Goal: Communication & Community: Answer question/provide support

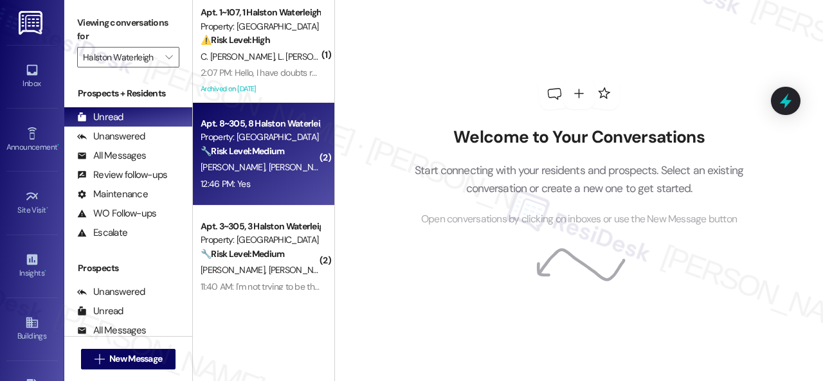
click at [284, 166] on div "[PERSON_NAME] [PERSON_NAME]" at bounding box center [260, 168] width 122 height 16
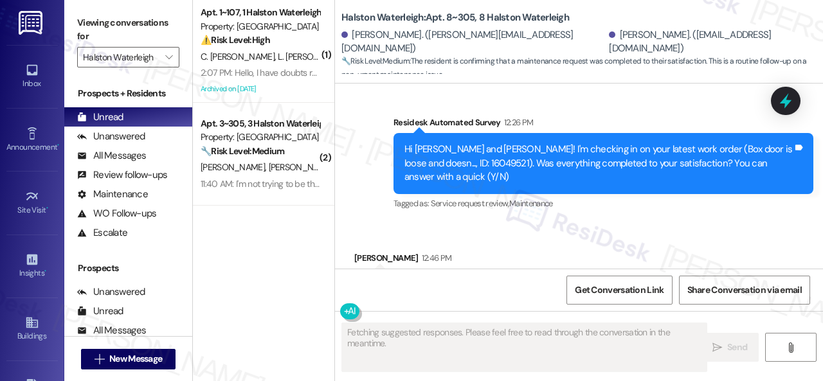
scroll to position [9215, 0]
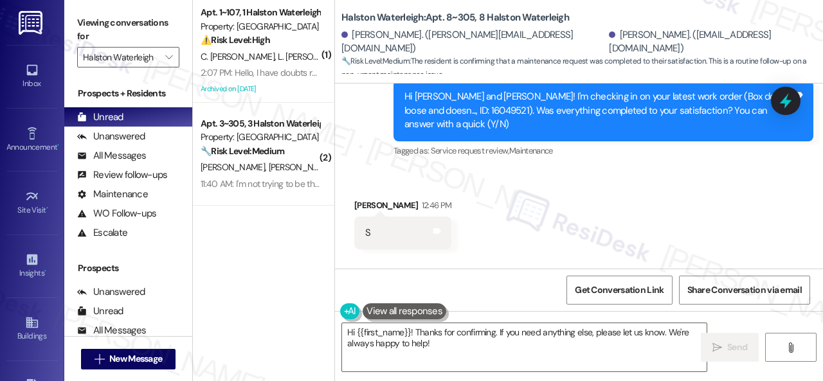
drag, startPoint x: 467, startPoint y: 347, endPoint x: 289, endPoint y: 326, distance: 178.7
click at [289, 326] on div "( 1 ) Apt. 1~107, 1 Halston Waterleigh Property: Halston Waterleigh ⚠️ Risk Lev…" at bounding box center [508, 190] width 630 height 381
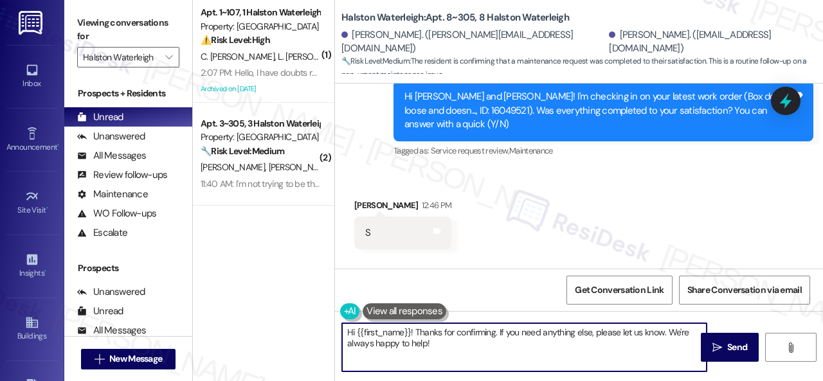
paste textarea "Glad to hear that everything is all set! If {{property}} met your expectations,…"
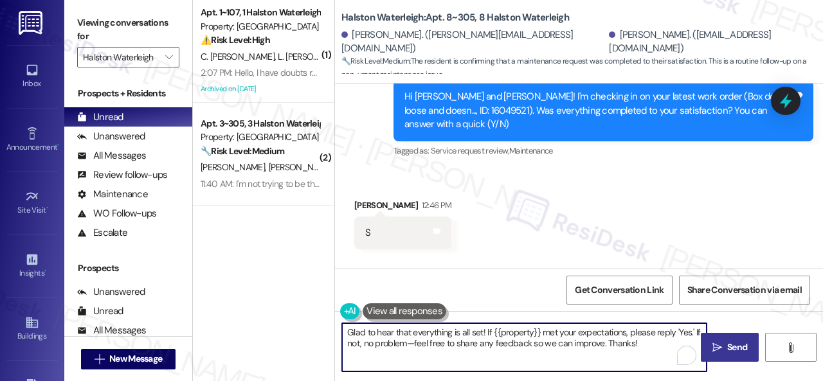
type textarea "Glad to hear that everything is all set! If {{property}} met your expectations,…"
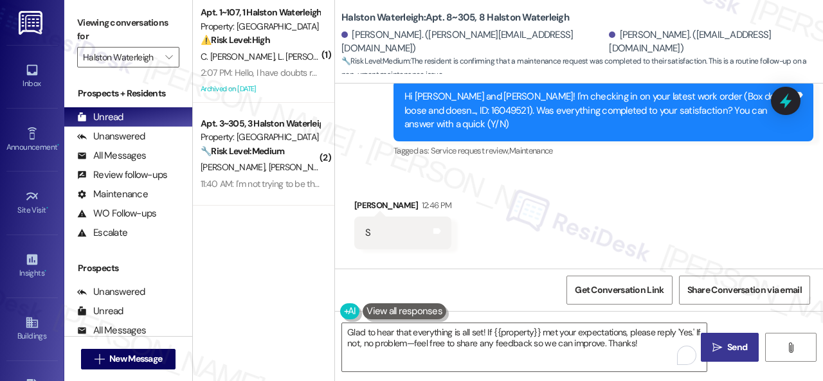
click at [720, 344] on span " Send" at bounding box center [730, 348] width 41 height 14
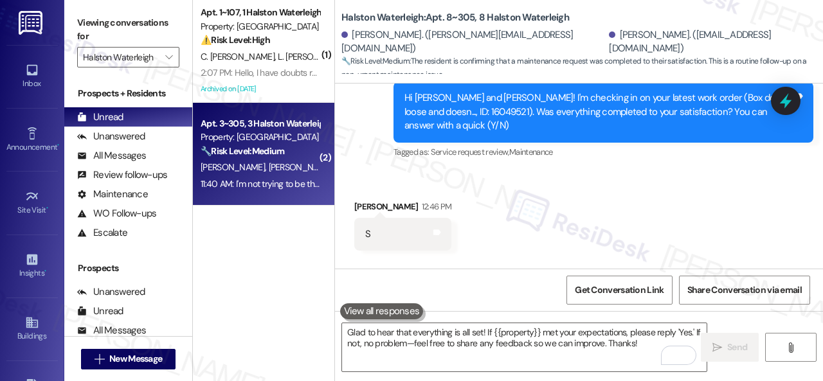
click at [295, 155] on div "🔧 Risk Level: Medium The resident is reporting a recurring issue with a neighbo…" at bounding box center [260, 152] width 119 height 14
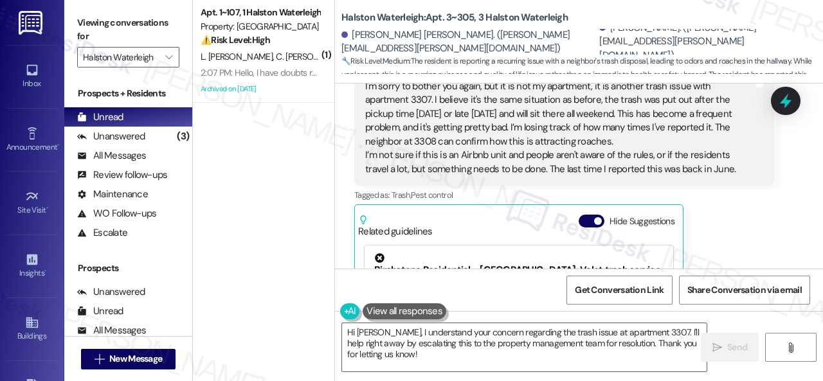
scroll to position [31056, 0]
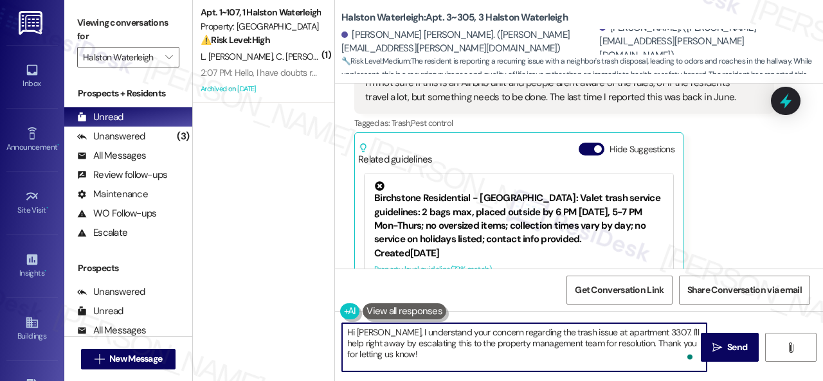
drag, startPoint x: 567, startPoint y: 343, endPoint x: 615, endPoint y: 343, distance: 48.2
click at [615, 343] on textarea "Hi [PERSON_NAME], I understand your concern regarding the trash issue at apartm…" at bounding box center [524, 348] width 365 height 48
drag, startPoint x: 617, startPoint y: 343, endPoint x: 567, endPoint y: 343, distance: 50.8
click at [567, 343] on textarea "Hi [PERSON_NAME], I understand your concern regarding the trash issue at apartm…" at bounding box center [524, 348] width 365 height 48
click at [686, 345] on textarea "Hi [PERSON_NAME], I understand your concern regarding the trash issue at apartm…" at bounding box center [524, 348] width 365 height 48
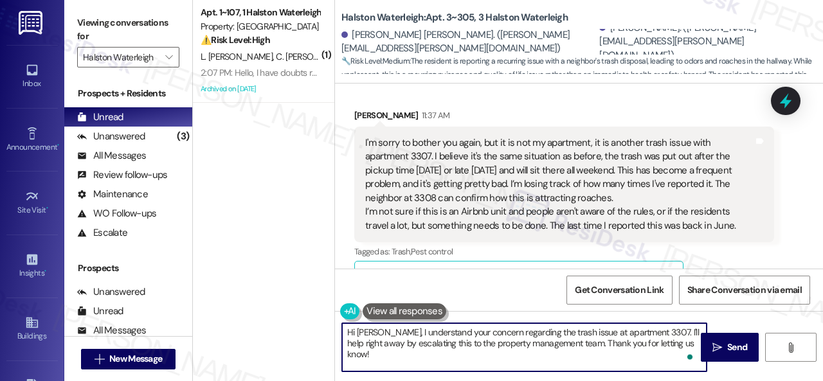
scroll to position [30734, 0]
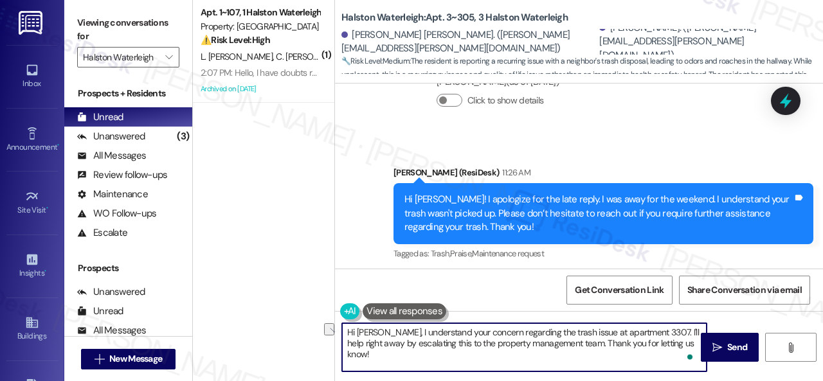
drag, startPoint x: 381, startPoint y: 333, endPoint x: 330, endPoint y: 330, distance: 51.5
click at [330, 330] on div "( 1 ) Apt. 1~107, 1 Halston Waterleigh Property: Halston Waterleigh ⚠️ Risk Lev…" at bounding box center [508, 190] width 630 height 381
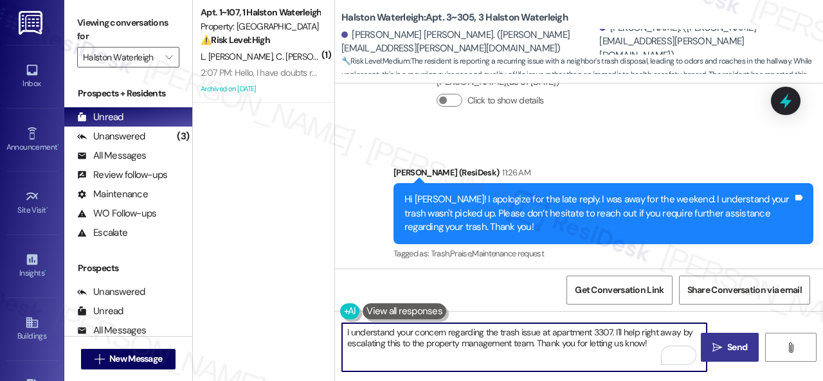
type textarea "I understand your concern regarding the trash issue at apartment 3307. I'll hel…"
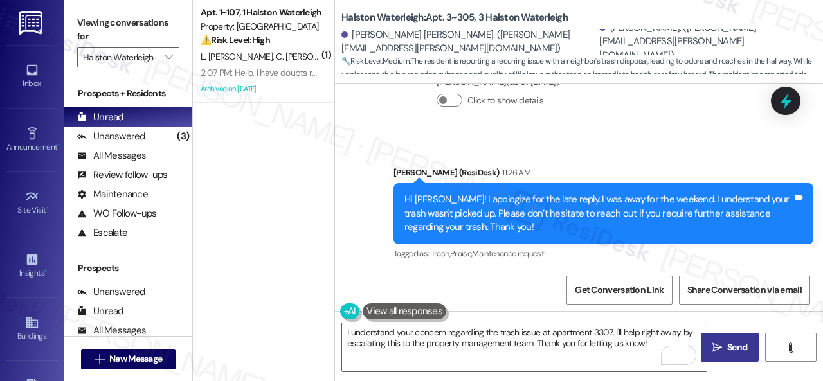
click at [731, 355] on button " Send" at bounding box center [730, 347] width 58 height 29
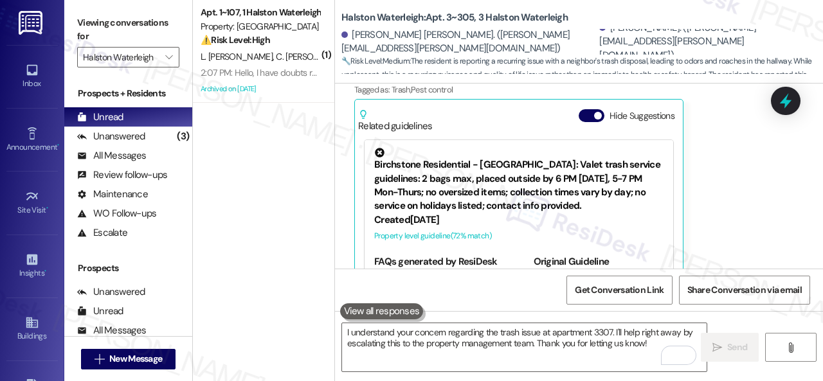
scroll to position [31055, 0]
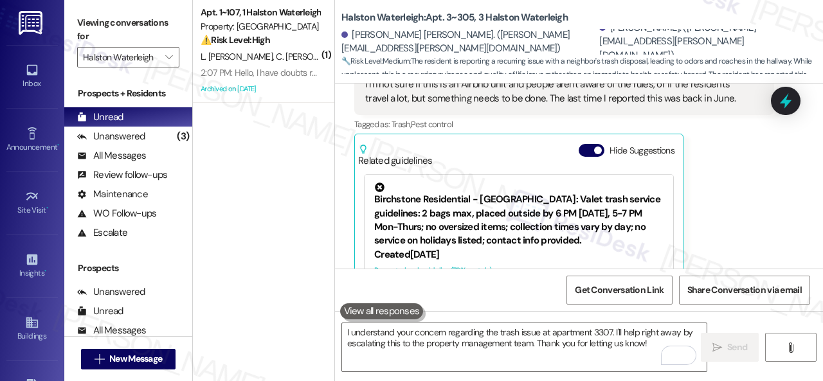
drag, startPoint x: 410, startPoint y: 142, endPoint x: 433, endPoint y: 145, distance: 23.4
drag, startPoint x: 431, startPoint y: 142, endPoint x: 364, endPoint y: 146, distance: 67.0
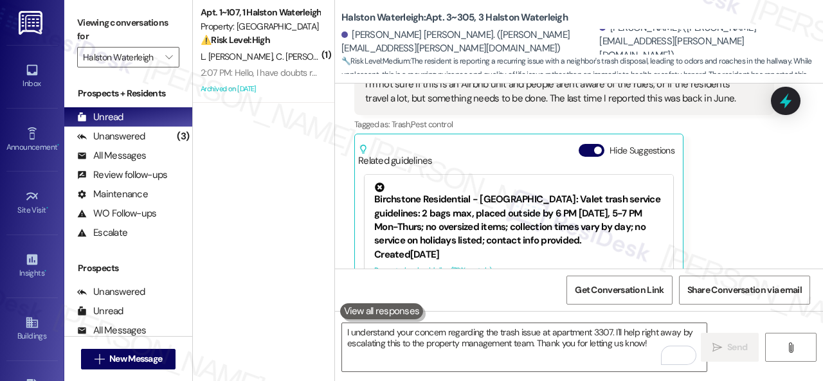
copy div "apartment 3307"
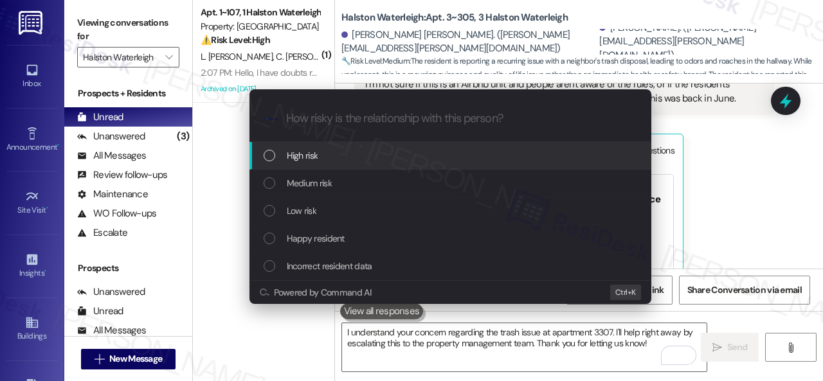
click at [308, 158] on span "High risk" at bounding box center [303, 156] width 32 height 14
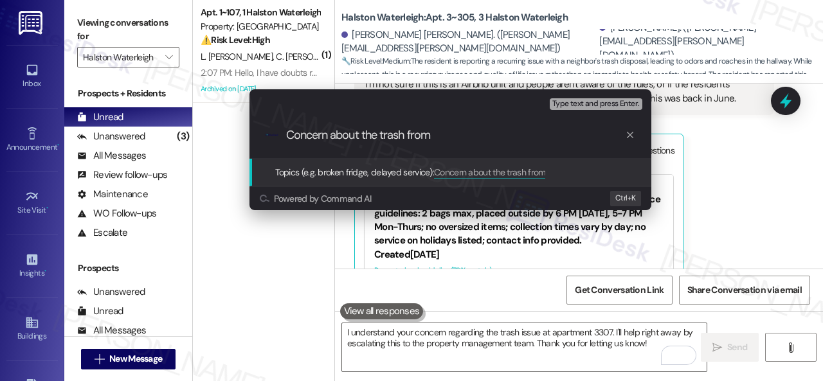
paste input "apartment 3307"
type input "Concern about the trash from apartment 3307."
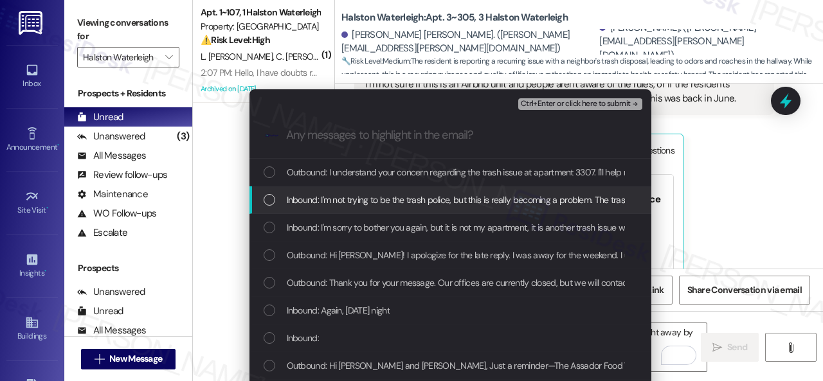
drag, startPoint x: 332, startPoint y: 202, endPoint x: 343, endPoint y: 212, distance: 15.0
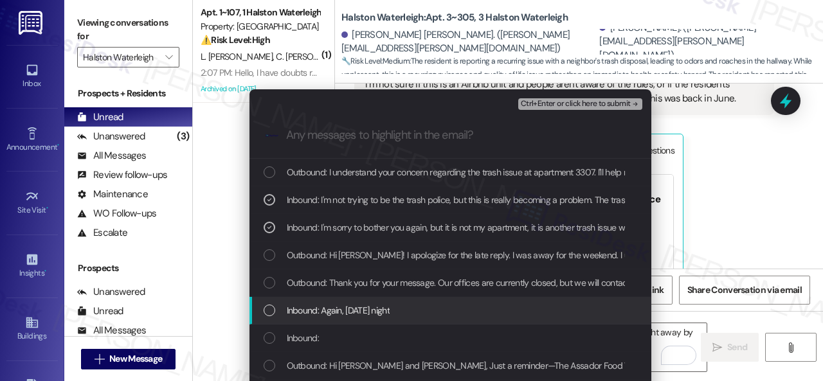
click at [358, 313] on span "Inbound: Again, [DATE] night" at bounding box center [338, 311] width 103 height 14
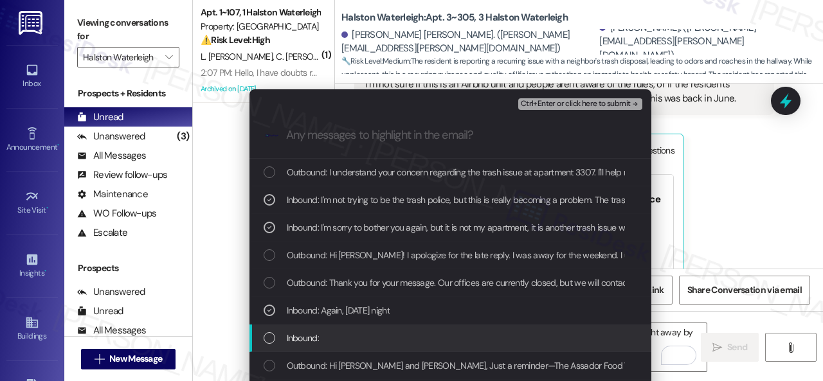
click at [314, 334] on span "Inbound:" at bounding box center [303, 338] width 32 height 14
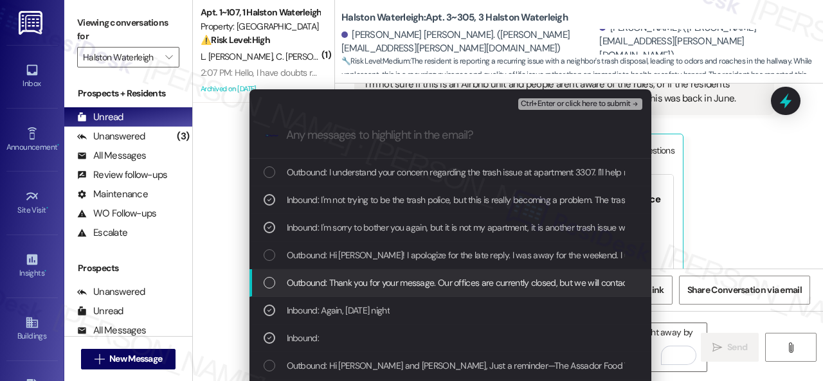
scroll to position [64, 0]
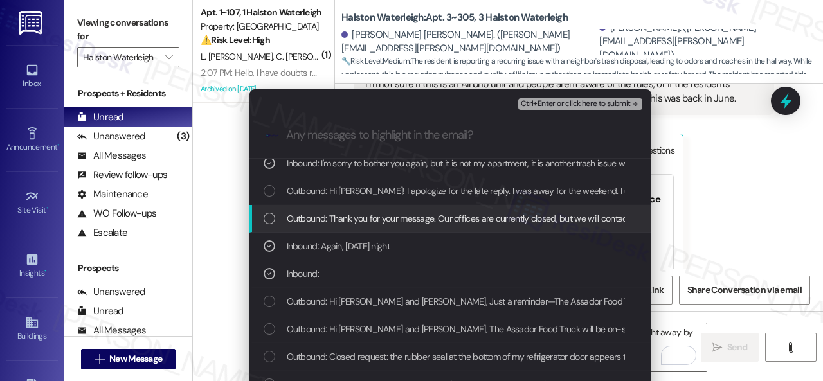
click at [547, 104] on span "Ctrl+Enter or click here to submit" at bounding box center [576, 104] width 110 height 9
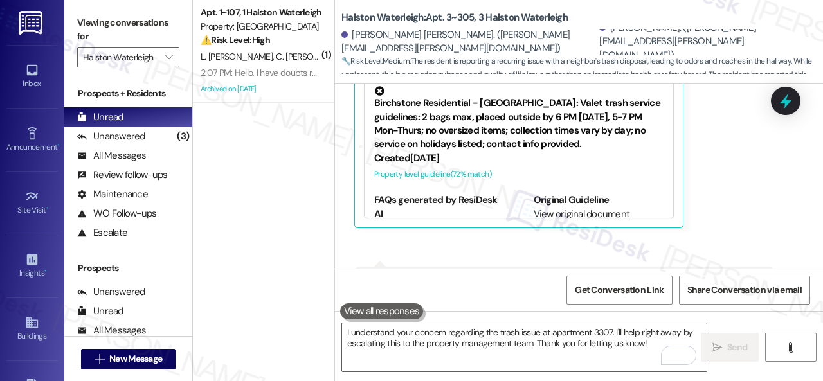
scroll to position [31178, 0]
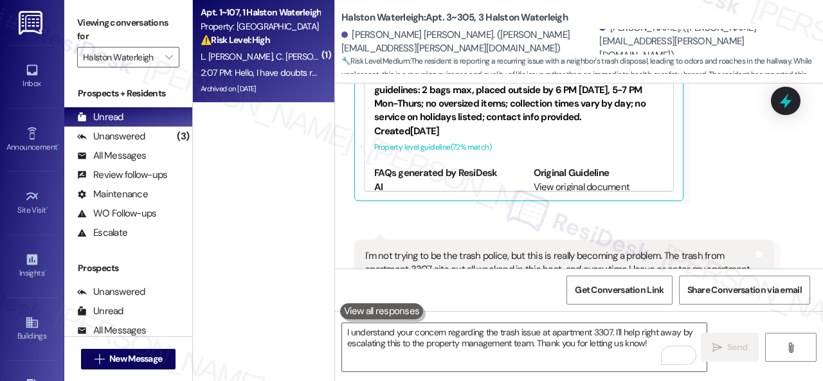
click at [276, 56] on span "C. [PERSON_NAME]" at bounding box center [313, 57] width 74 height 12
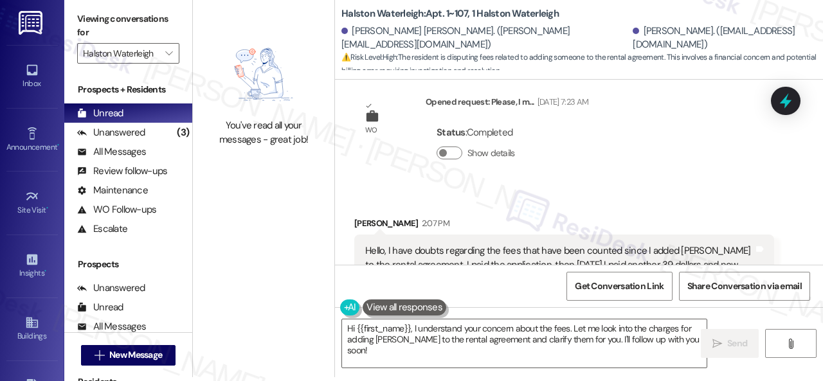
scroll to position [19537, 0]
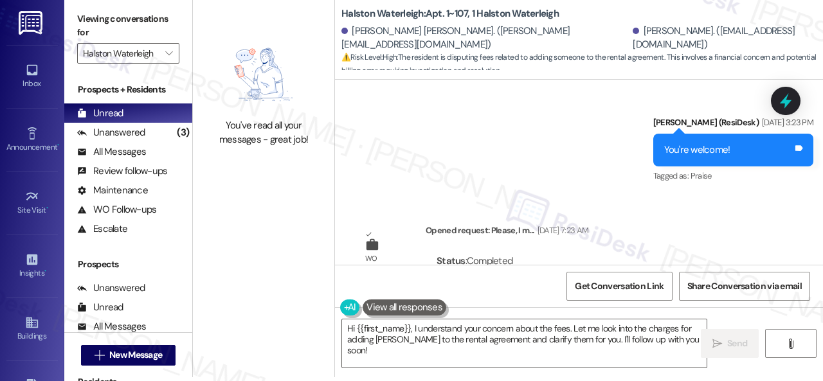
click at [552, 345] on div "[PERSON_NAME] 2:07 PM" at bounding box center [564, 354] width 420 height 18
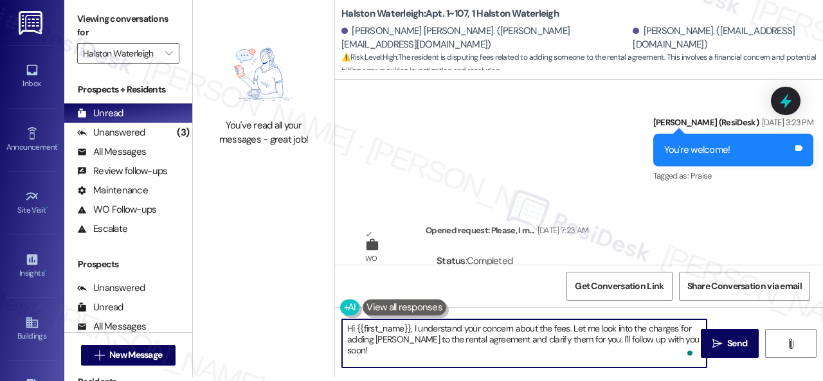
drag, startPoint x: 356, startPoint y: 331, endPoint x: 409, endPoint y: 331, distance: 52.7
click at [409, 331] on textarea "Hi {{first_name}}, I understand your concern about the fees. Let me look into t…" at bounding box center [524, 344] width 365 height 48
drag, startPoint x: 544, startPoint y: 329, endPoint x: 680, endPoint y: 366, distance: 141.2
click at [680, 366] on textarea "Hi [PERSON_NAME], I understand your concern about the fees. Let me look into th…" at bounding box center [524, 344] width 365 height 48
paste textarea "I will forward your concern to the site team and get back to you as soon as I r…"
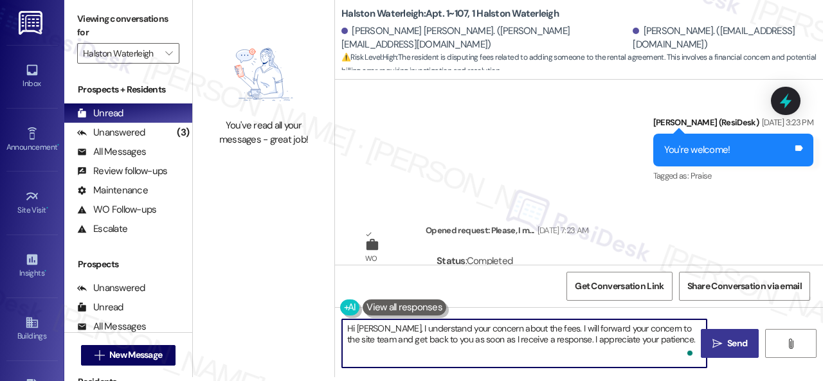
type textarea "Hi [PERSON_NAME], I understand your concern about the fees. I will forward your…"
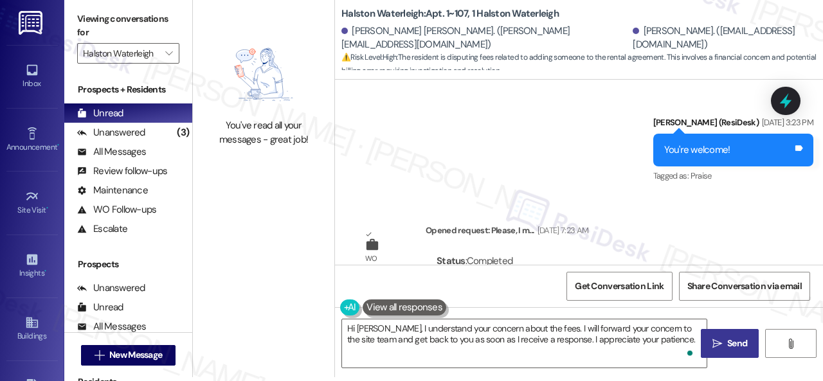
click at [727, 344] on span "Send" at bounding box center [737, 344] width 20 height 14
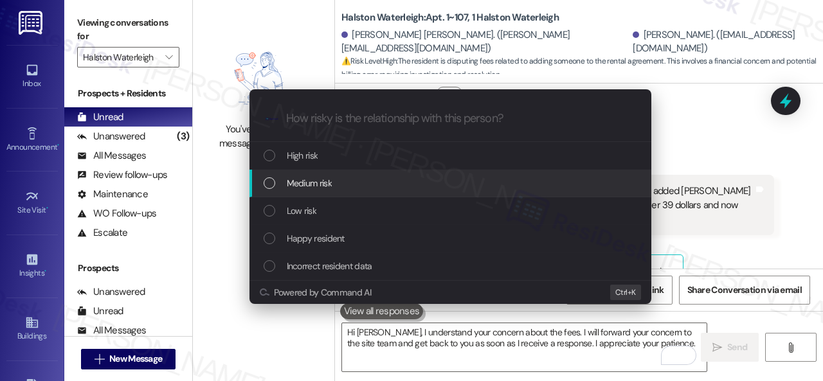
click at [280, 181] on div "Medium risk" at bounding box center [452, 183] width 376 height 14
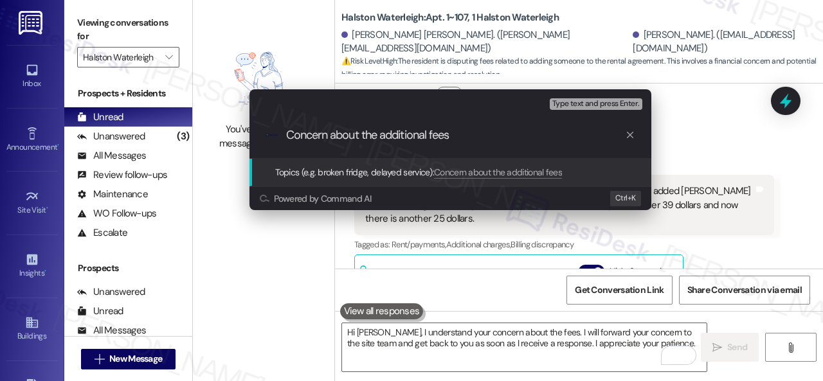
type input "Concern about the additional fees."
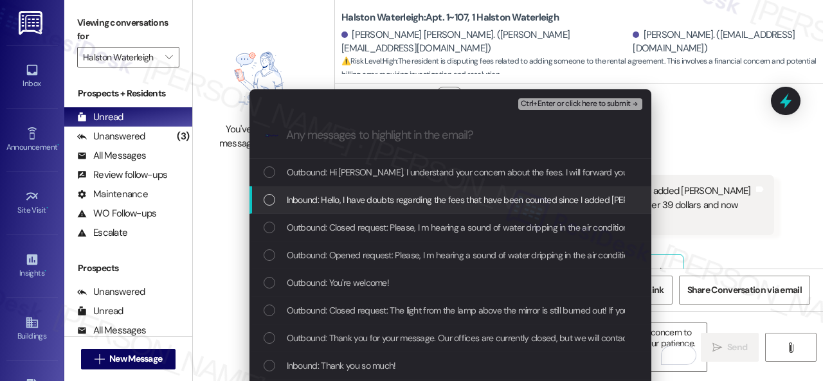
click at [338, 202] on span "Inbound: Hello, I have doubts regarding the fees that have been counted since I…" at bounding box center [705, 200] width 837 height 14
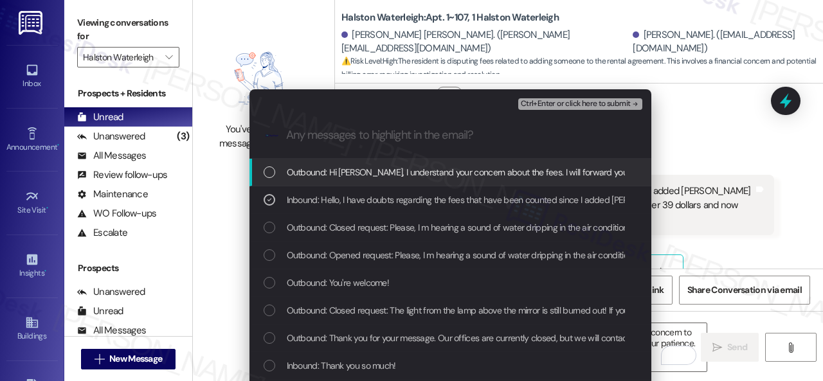
click at [544, 105] on span "Ctrl+Enter or click here to submit" at bounding box center [576, 104] width 110 height 9
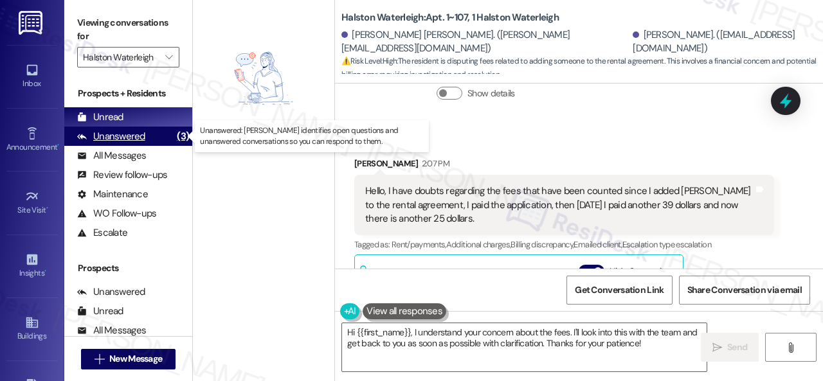
click at [127, 137] on div "Unanswered" at bounding box center [111, 137] width 68 height 14
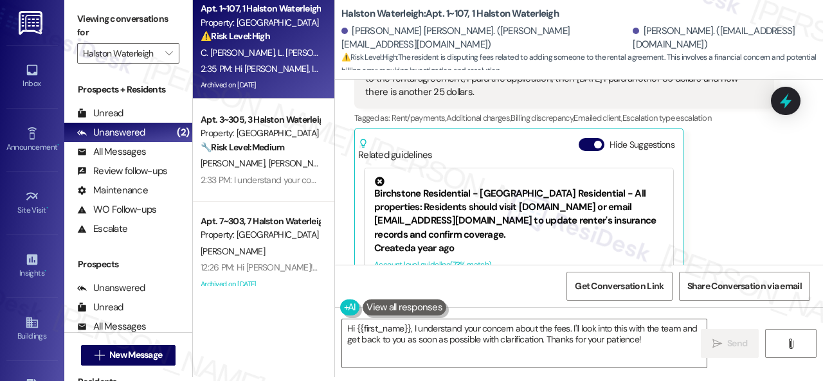
scroll to position [18, 0]
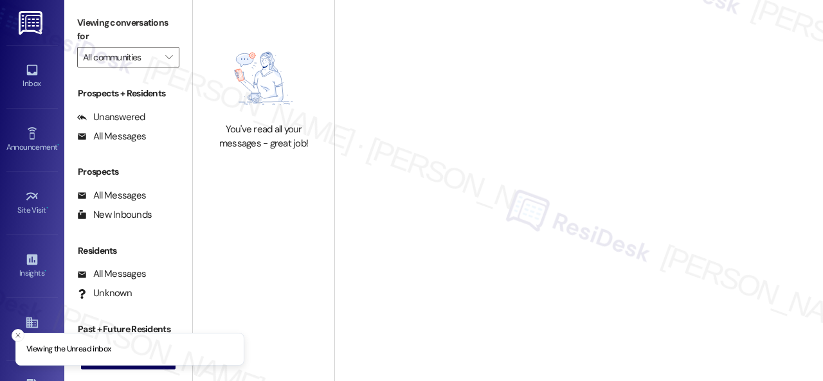
type input "Halston Waterleigh"
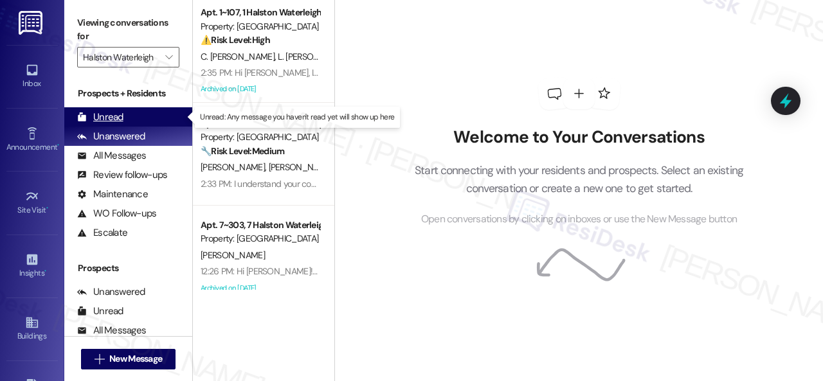
click at [107, 119] on div "Unread" at bounding box center [100, 118] width 46 height 14
